Goal: Task Accomplishment & Management: Use online tool/utility

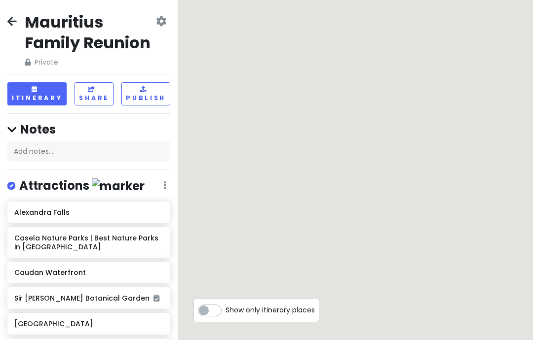
click at [30, 93] on button "Itinerary" at bounding box center [36, 93] width 59 height 23
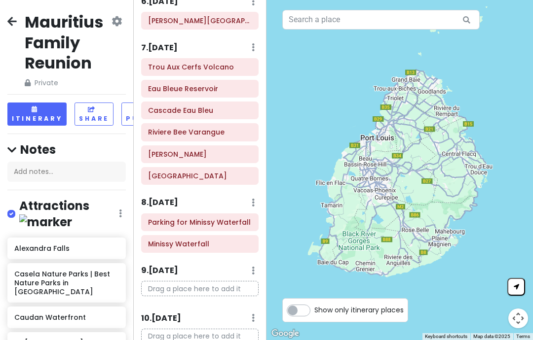
scroll to position [428, 0]
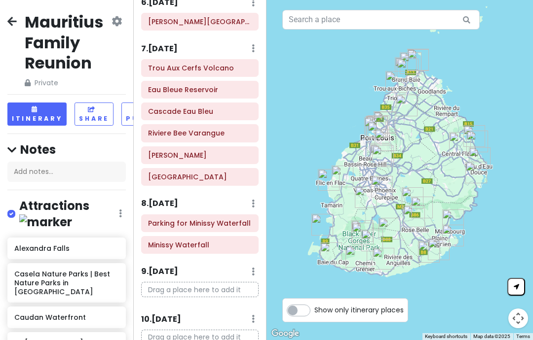
click at [156, 48] on h6 "7 . [DATE]" at bounding box center [159, 49] width 37 height 10
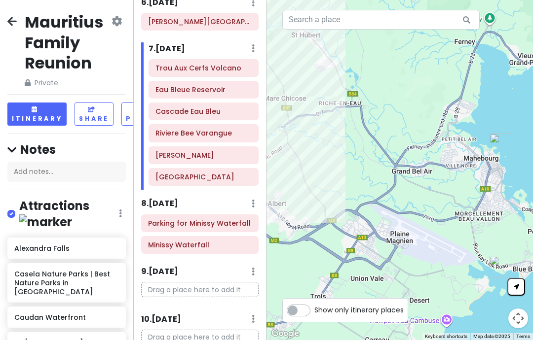
click at [235, 282] on p "Drag a place here to add it" at bounding box center [199, 289] width 117 height 15
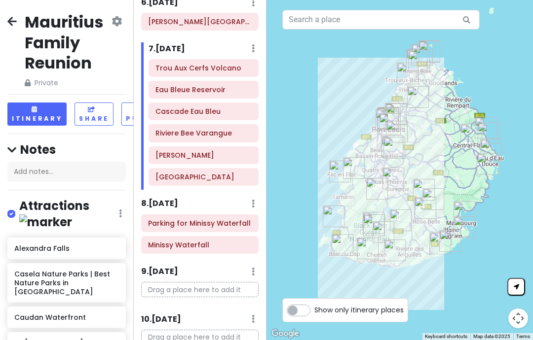
click at [253, 268] on icon at bounding box center [253, 272] width 3 height 8
click at [211, 164] on div "Itinerary × 1 . [DATE] Add Day Notes Delete Day Maconde Viewpoint [GEOGRAPHIC_D…" at bounding box center [199, 170] width 133 height 340
click at [208, 282] on p "Drag a place here to add it" at bounding box center [199, 289] width 117 height 15
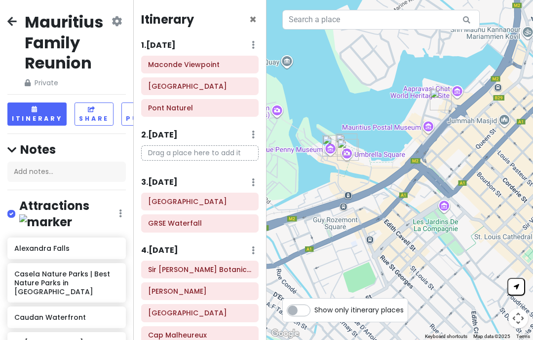
scroll to position [0, 0]
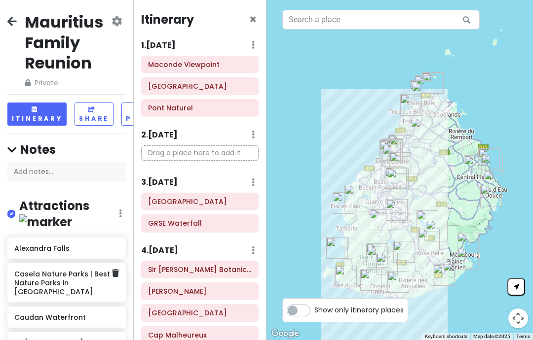
click at [64, 270] on h6 "Casela Nature Parks | Best Nature Parks in [GEOGRAPHIC_DATA]" at bounding box center [62, 283] width 97 height 27
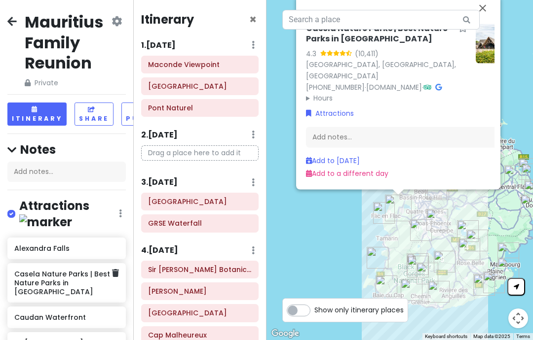
click at [483, 11] on button "Close" at bounding box center [483, 8] width 24 height 24
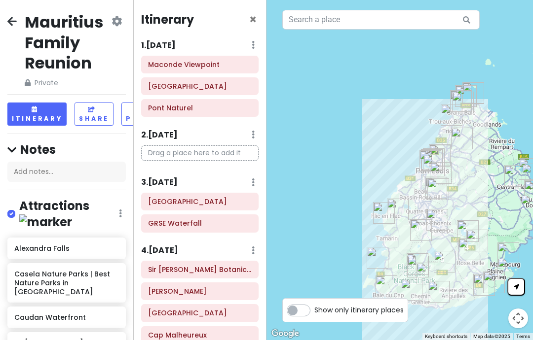
click at [7, 50] on div "Mauritius Family Reunion Private Change Dates Make a Copy Delete Trip Give Feed…" at bounding box center [66, 170] width 133 height 340
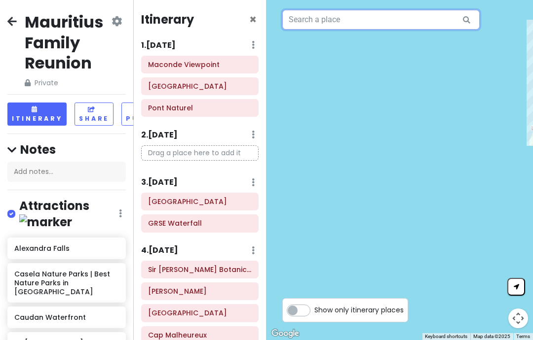
click at [424, 13] on input "text" at bounding box center [380, 20] width 197 height 20
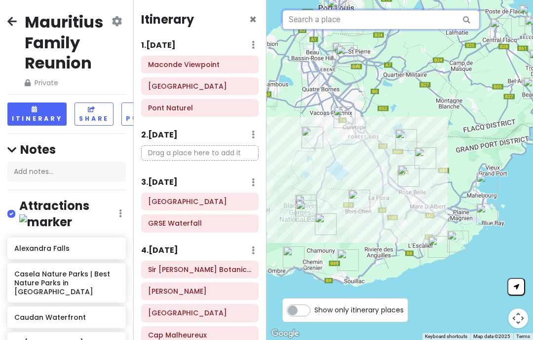
click at [408, 23] on input "text" at bounding box center [380, 20] width 197 height 20
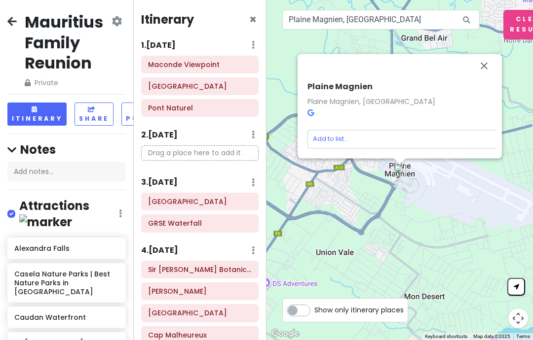
click at [491, 78] on button "Close" at bounding box center [484, 66] width 24 height 24
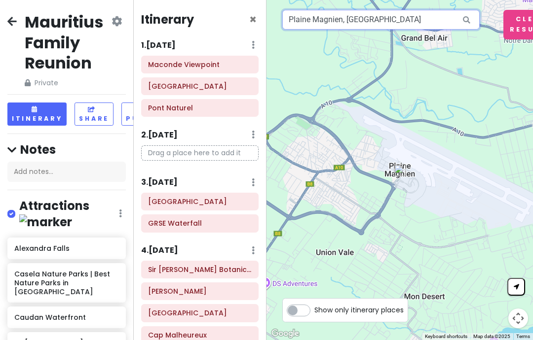
click at [432, 27] on input "Plaine Magnien, [GEOGRAPHIC_DATA]" at bounding box center [380, 20] width 197 height 20
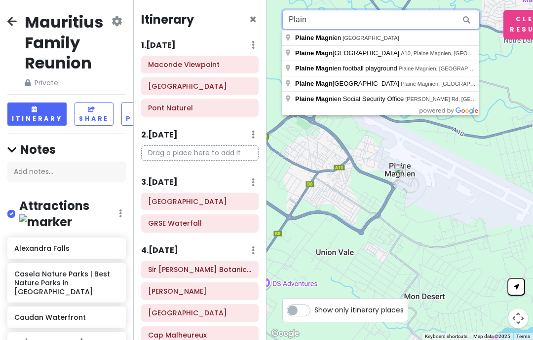
type input "Plai"
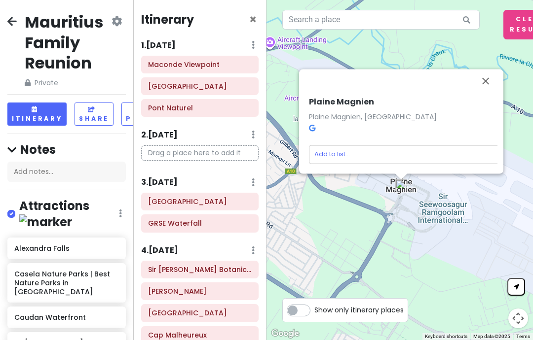
click at [381, 165] on body "Mauritius Family Reunion Private Change Dates Make a Copy Delete Trip Give Feed…" at bounding box center [266, 170] width 533 height 340
click at [485, 93] on button "Close" at bounding box center [486, 82] width 24 height 24
